Goal: Navigation & Orientation: Find specific page/section

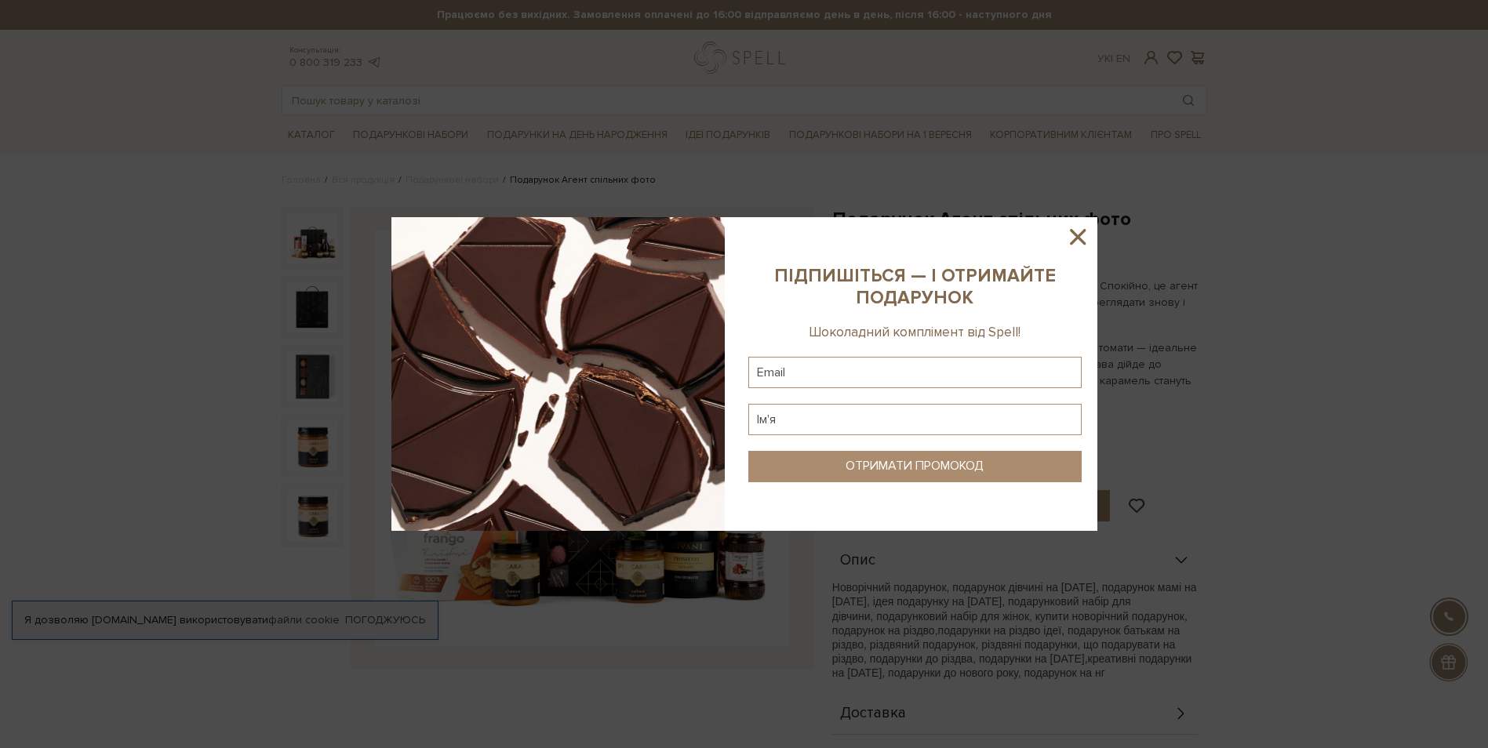
click at [1076, 233] on icon at bounding box center [1078, 237] width 27 height 27
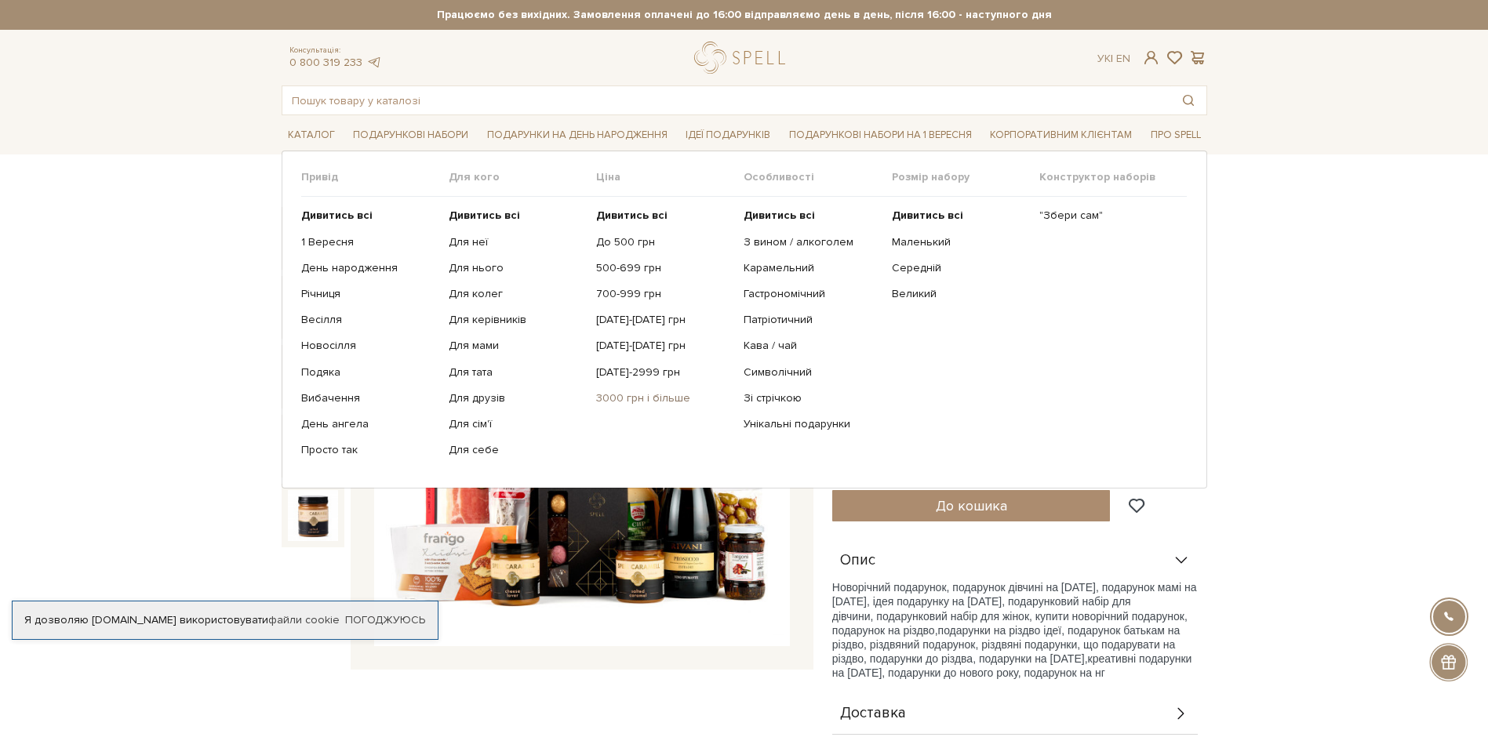
click at [652, 396] on link "3000 грн і більше" at bounding box center [664, 398] width 136 height 14
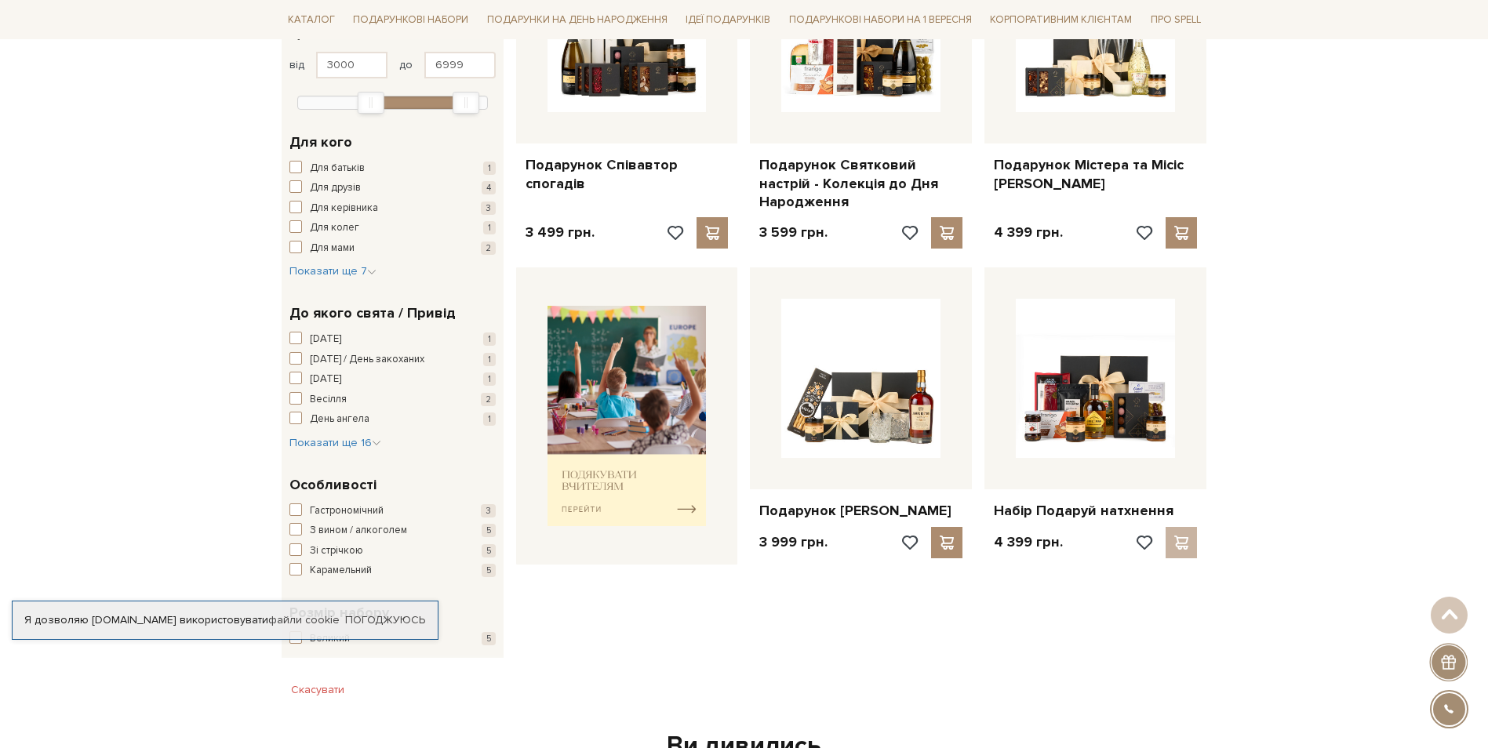
scroll to position [471, 0]
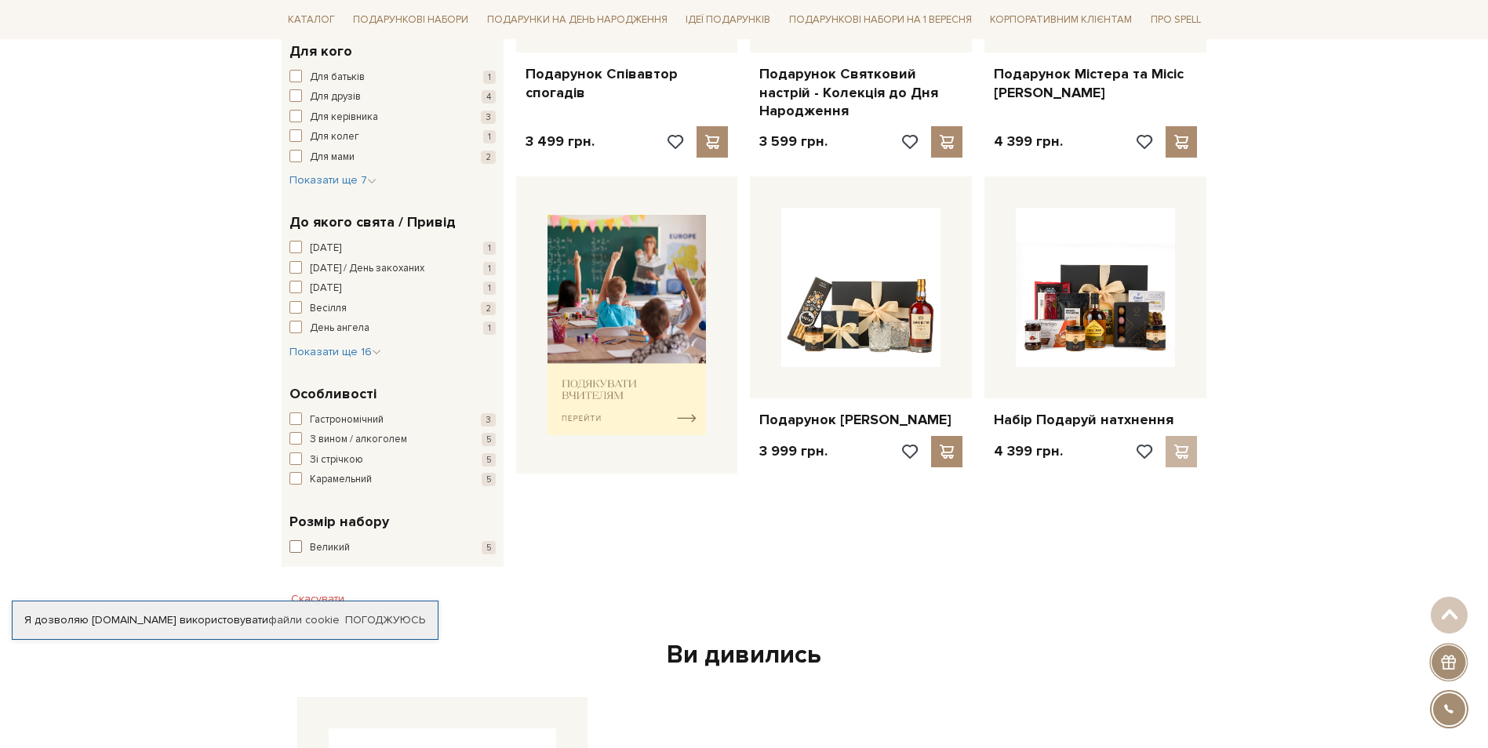
click at [294, 544] on span "button" at bounding box center [295, 546] width 13 height 13
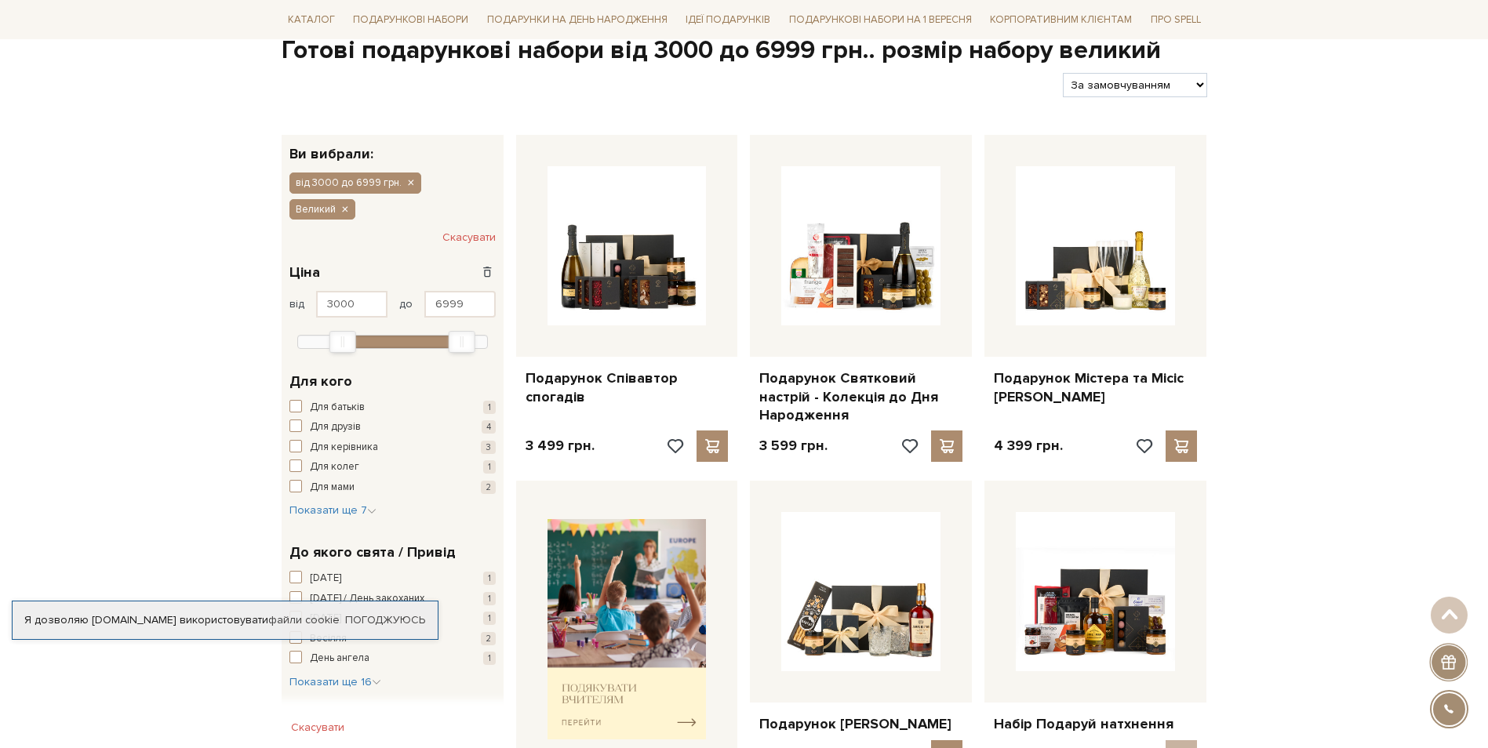
scroll to position [157, 0]
